Goal: Information Seeking & Learning: Learn about a topic

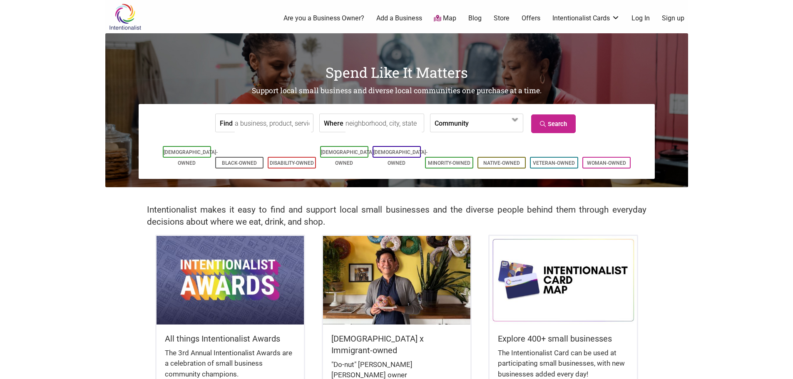
click at [643, 22] on link "Log In" at bounding box center [641, 18] width 18 height 9
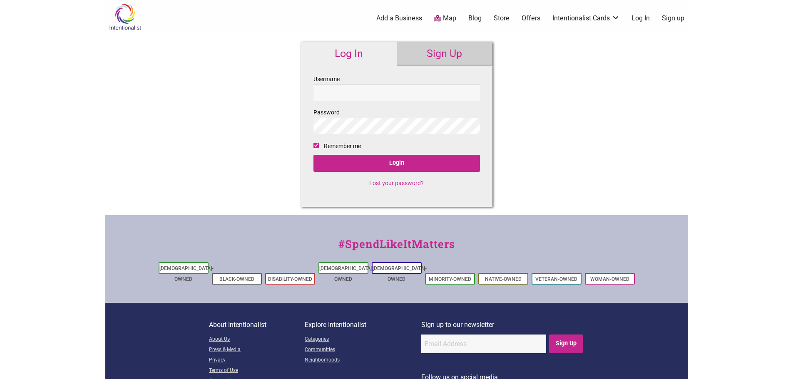
checkbox input "true"
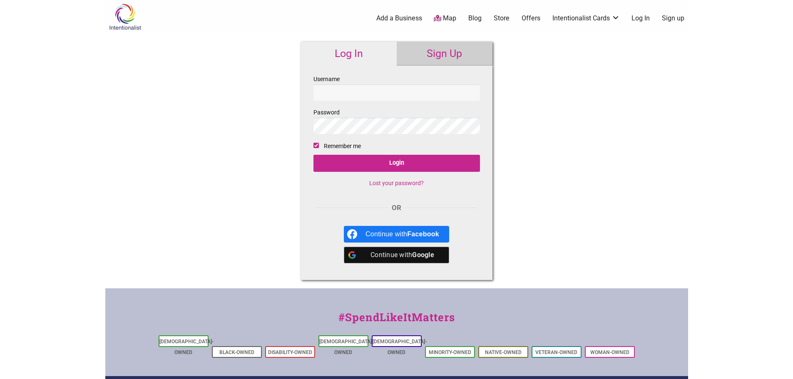
click at [382, 89] on input "Username" at bounding box center [396, 93] width 167 height 16
click at [391, 256] on div "Continue with Google" at bounding box center [403, 255] width 74 height 17
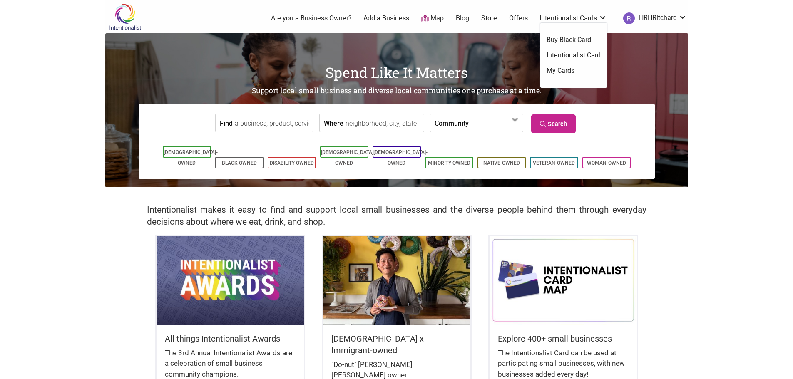
click at [740, 133] on body "× Menu 0 Are you a Business Owner? Add a Business Map Blog Store Offers Intenti…" at bounding box center [396, 189] width 793 height 379
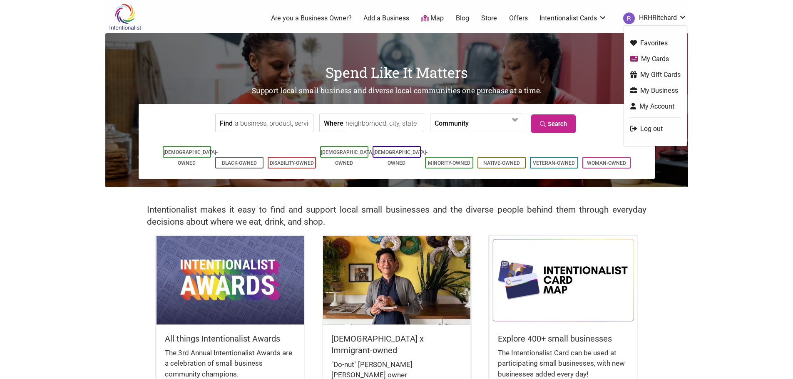
click at [652, 22] on link "HRHRitchard" at bounding box center [653, 18] width 68 height 15
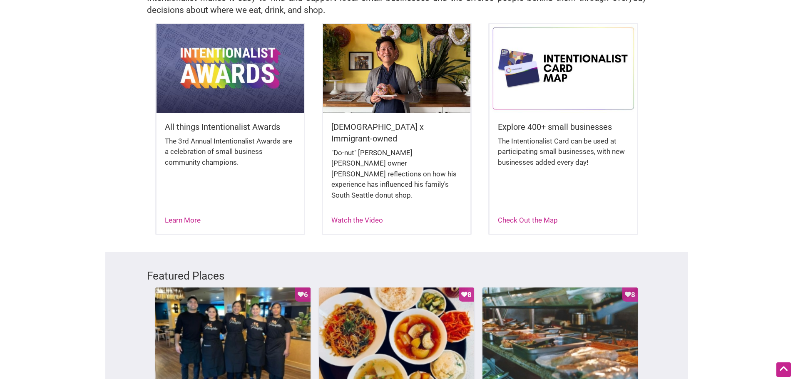
scroll to position [208, 0]
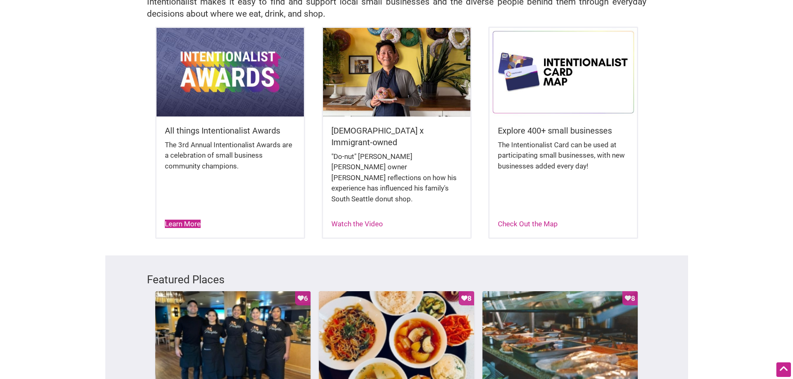
click at [185, 220] on link "Learn More" at bounding box center [183, 224] width 36 height 8
